Goal: Information Seeking & Learning: Find specific fact

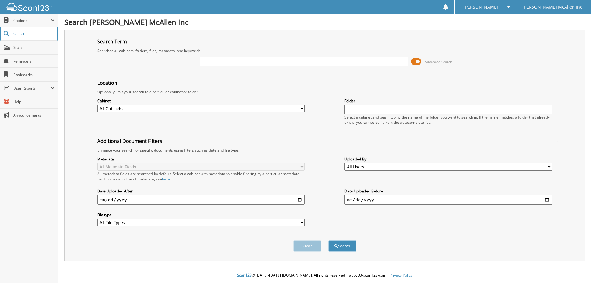
click at [18, 34] on span "Search" at bounding box center [33, 33] width 41 height 5
type input "38570"
click at [328, 240] on button "Search" at bounding box center [342, 245] width 28 height 11
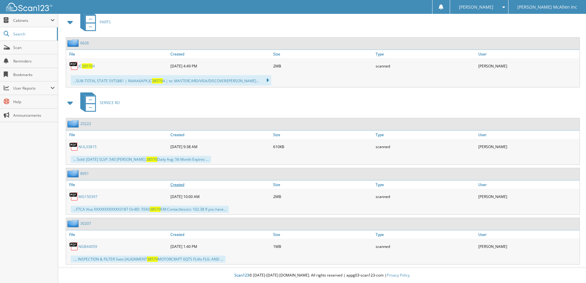
scroll to position [91, 0]
